Goal: Find specific page/section: Find specific page/section

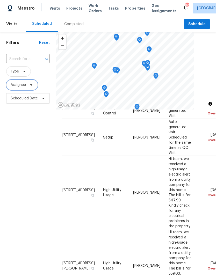
click at [31, 85] on icon at bounding box center [31, 84] width 2 height 1
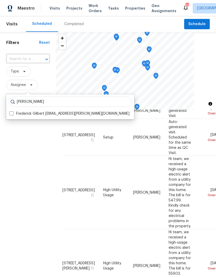
type input "Frederick gilbert"
click at [11, 114] on span at bounding box center [11, 113] width 4 height 4
click at [11, 114] on input "Frederick Gilbert frederick.gilbert@opendoor.com" at bounding box center [10, 112] width 3 height 3
checkbox input "true"
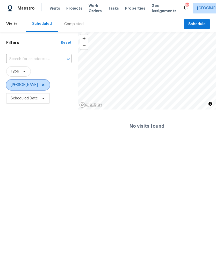
click at [45, 85] on icon at bounding box center [43, 85] width 3 height 3
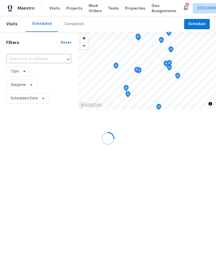
click at [30, 88] on div at bounding box center [108, 138] width 216 height 277
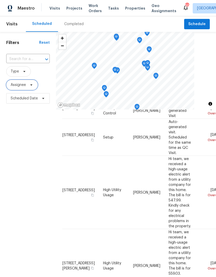
click at [33, 85] on icon at bounding box center [31, 85] width 4 height 4
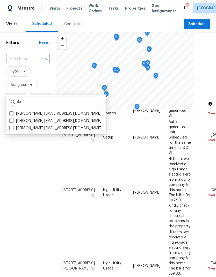
type input "B"
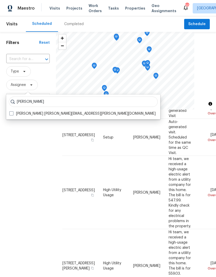
type input "Nick balli"
click at [12, 114] on span at bounding box center [11, 113] width 4 height 4
click at [12, 114] on input "Nick Balli nick.balli@opendoor.com" at bounding box center [10, 112] width 3 height 3
checkbox input "true"
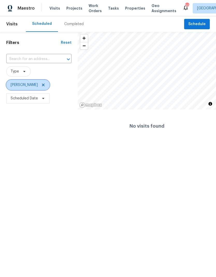
click at [40, 86] on span at bounding box center [43, 85] width 6 height 4
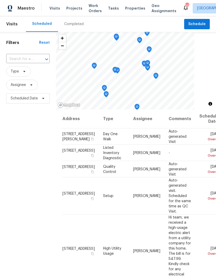
click at [24, 60] on input "text" at bounding box center [20, 59] width 29 height 8
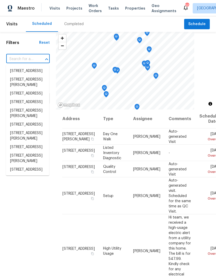
click at [59, 136] on div "Address Type Assignee Comments Scheduled Date ↑ 203 Westpark Dr S, McKinney, TX…" at bounding box center [136, 220] width 160 height 222
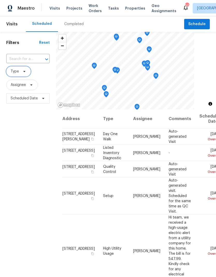
click at [25, 70] on icon at bounding box center [24, 71] width 4 height 4
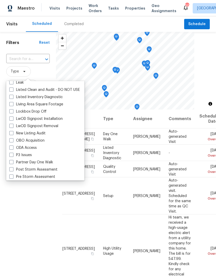
scroll to position [247, 0]
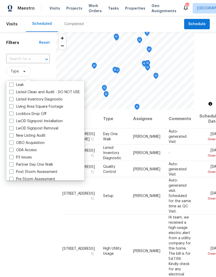
click at [40, 134] on label "New Listing Audit" at bounding box center [27, 135] width 36 height 5
click at [13, 134] on input "New Listing Audit" at bounding box center [10, 134] width 3 height 3
checkbox input "true"
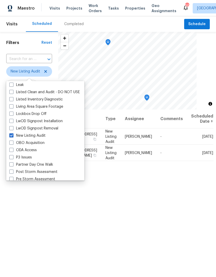
click at [30, 215] on div "Filters Reset ​ New Listing Audit Assignee Scheduled Date" at bounding box center [29, 181] width 58 height 299
